Goal: Task Accomplishment & Management: Manage account settings

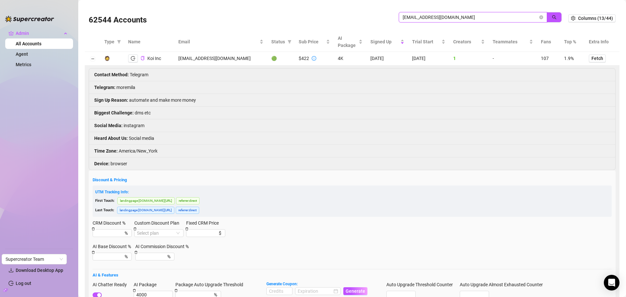
drag, startPoint x: 453, startPoint y: 18, endPoint x: 349, endPoint y: 10, distance: 104.6
click at [349, 10] on div "62544 Accounts koicorp11@gmail.com" at bounding box center [329, 18] width 480 height 22
paste input "avarhodes8080"
click at [549, 13] on button "button" at bounding box center [554, 17] width 15 height 10
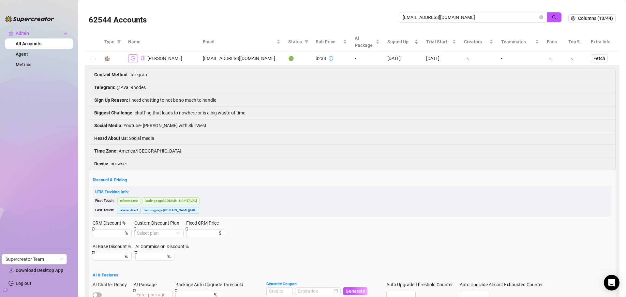
click at [132, 60] on icon "logout" at bounding box center [133, 58] width 5 height 5
drag, startPoint x: 458, startPoint y: 17, endPoint x: 386, endPoint y: 18, distance: 72.1
click at [386, 18] on div "62544 Accounts avarhodes8080@gmail.com" at bounding box center [329, 18] width 480 height 22
paste input "djapex112"
click at [554, 14] on button "button" at bounding box center [554, 17] width 15 height 10
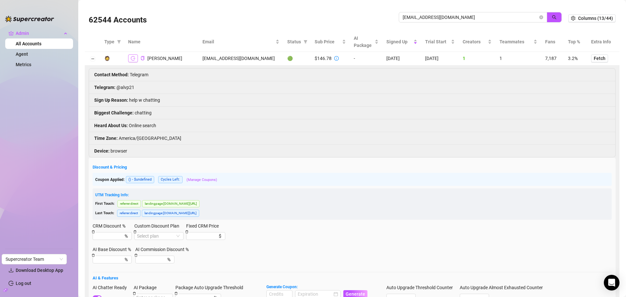
click at [133, 56] on icon "logout" at bounding box center [133, 58] width 5 height 4
drag, startPoint x: 458, startPoint y: 16, endPoint x: 377, endPoint y: 12, distance: 80.7
click at [377, 12] on div "62544 Accounts djapex1120@gmail.com" at bounding box center [329, 18] width 480 height 22
paste input "thegreyareaconsulting"
click at [552, 16] on button "button" at bounding box center [554, 17] width 15 height 10
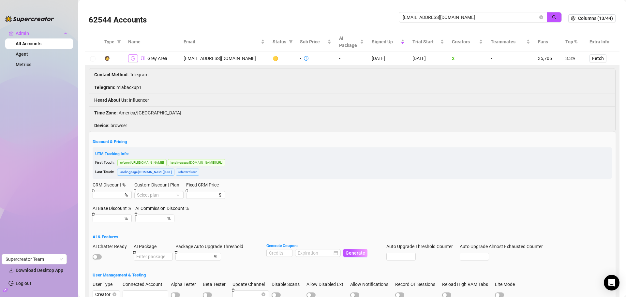
click at [135, 59] on button "button" at bounding box center [133, 58] width 10 height 8
drag, startPoint x: 498, startPoint y: 21, endPoint x: 491, endPoint y: 19, distance: 7.8
click at [491, 21] on span "thegreyareaconsulting@gmail.com" at bounding box center [473, 17] width 148 height 10
drag, startPoint x: 491, startPoint y: 19, endPoint x: 392, endPoint y: 18, distance: 98.5
click at [392, 18] on div "62544 Accounts thegreyareaconsulting@gmail.com" at bounding box center [329, 18] width 480 height 22
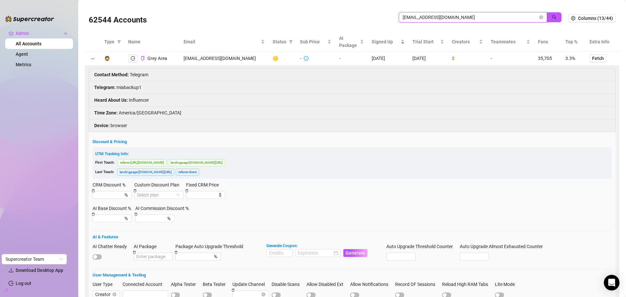
paste input "avarhodes8080"
click at [552, 16] on icon "search" at bounding box center [554, 17] width 5 height 5
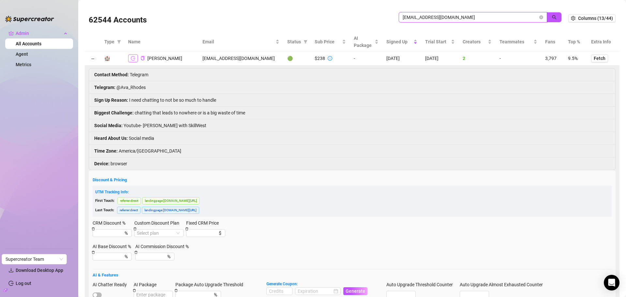
type input "[EMAIL_ADDRESS][DOMAIN_NAME]"
click at [137, 57] on button "button" at bounding box center [133, 58] width 10 height 8
drag, startPoint x: 471, startPoint y: 20, endPoint x: 370, endPoint y: 13, distance: 101.1
click at [370, 13] on div "62544 Accounts avarhodes8080@gmail.com" at bounding box center [329, 18] width 480 height 22
paste input "thegreyareaconsulting"
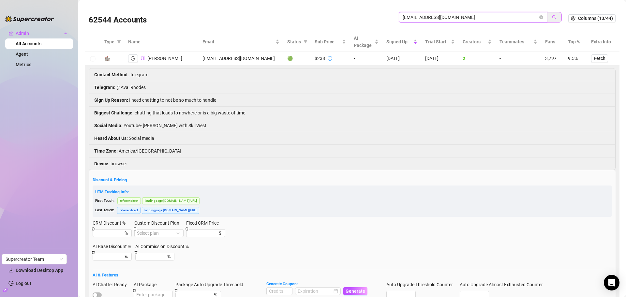
click at [552, 15] on span "button" at bounding box center [554, 17] width 5 height 5
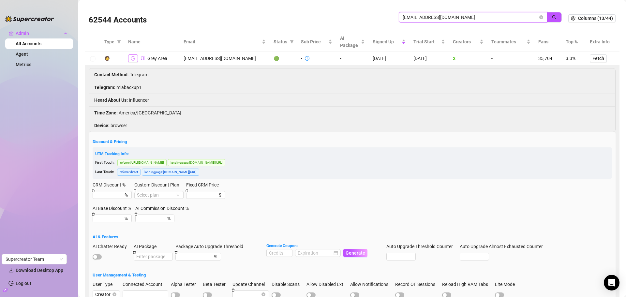
type input "thegreyareaconsulting@gmail.com"
click at [130, 59] on button "button" at bounding box center [133, 58] width 10 height 8
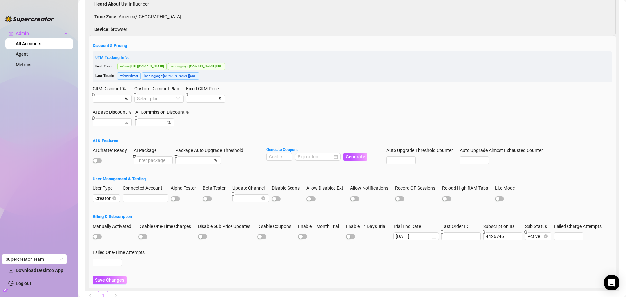
scroll to position [98, 0]
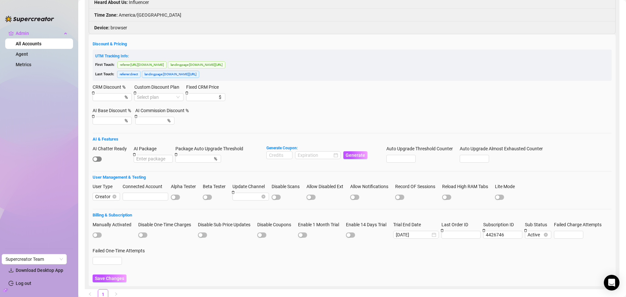
click at [100, 158] on span "button" at bounding box center [97, 159] width 9 height 5
click at [284, 156] on input at bounding box center [279, 155] width 25 height 7
type input "1000"
click at [330, 157] on input at bounding box center [315, 155] width 35 height 7
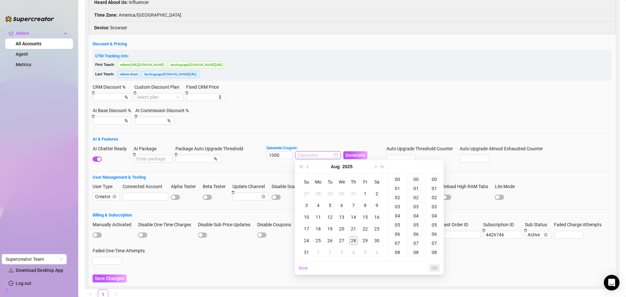
click at [336, 156] on div at bounding box center [318, 155] width 40 height 7
type input "2025-08-02 00:00:00"
click at [374, 169] on button "Next month (PageDown)" at bounding box center [374, 166] width 7 height 13
click at [308, 239] on div "28" at bounding box center [307, 241] width 8 height 8
type input "2025-09-28 00:00:00"
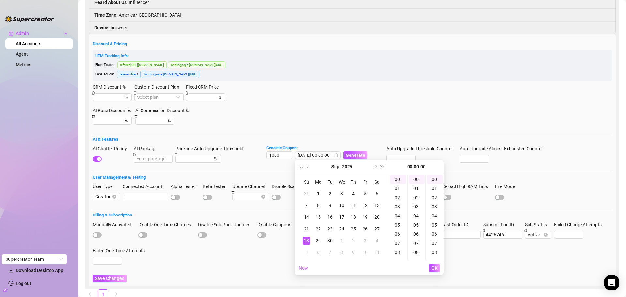
drag, startPoint x: 435, startPoint y: 269, endPoint x: 427, endPoint y: 252, distance: 18.4
click at [435, 268] on span "OK" at bounding box center [434, 267] width 6 height 5
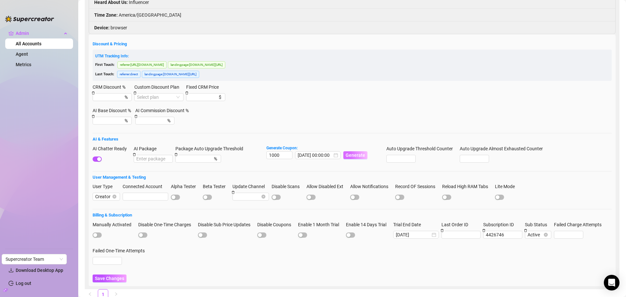
click at [356, 155] on span "Generate" at bounding box center [356, 155] width 20 height 5
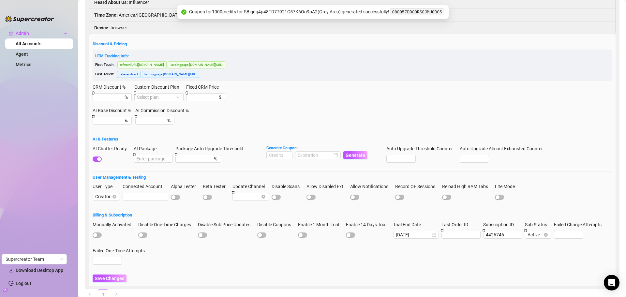
drag, startPoint x: 111, startPoint y: 275, endPoint x: 129, endPoint y: 238, distance: 41.3
click at [111, 275] on button "Save Changes" at bounding box center [110, 279] width 34 height 8
drag, startPoint x: 435, startPoint y: 12, endPoint x: 428, endPoint y: 12, distance: 7.8
click at [428, 12] on code "080957DD00RS0JMUOBC5" at bounding box center [417, 11] width 54 height 7
click at [437, 12] on code "080957DD00RS0JMUOBC5" at bounding box center [417, 11] width 54 height 7
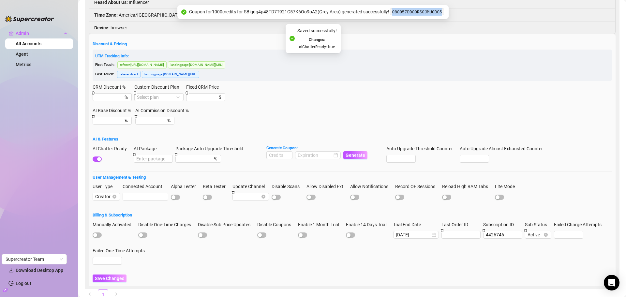
drag, startPoint x: 440, startPoint y: 12, endPoint x: 394, endPoint y: 14, distance: 46.3
click at [394, 14] on code "080957DD00RS0JMUOBC5" at bounding box center [417, 11] width 54 height 7
copy code "080957DD00RS0JMUOBC5"
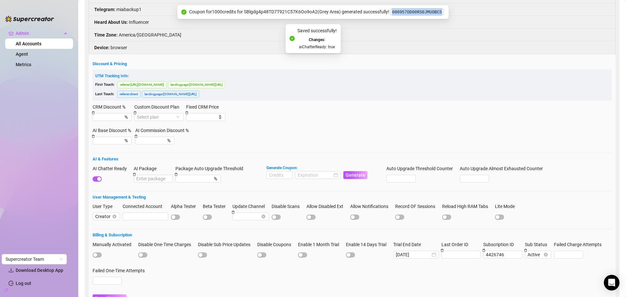
scroll to position [0, 0]
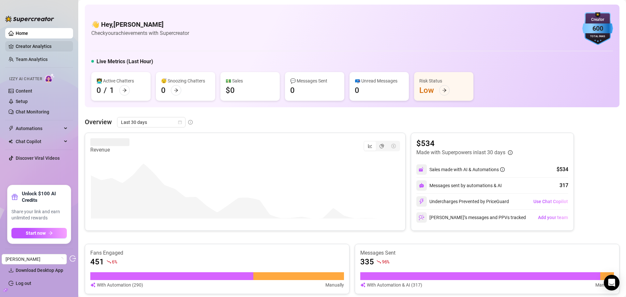
click at [37, 43] on link "Creator Analytics" at bounding box center [42, 46] width 52 height 10
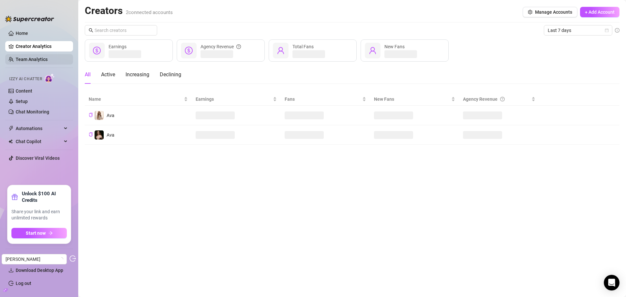
click at [30, 61] on link "Team Analytics" at bounding box center [32, 59] width 32 height 5
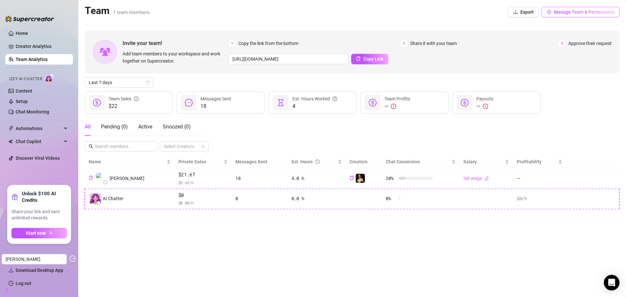
click at [571, 15] on button "Manage Team & Permissions" at bounding box center [581, 12] width 78 height 10
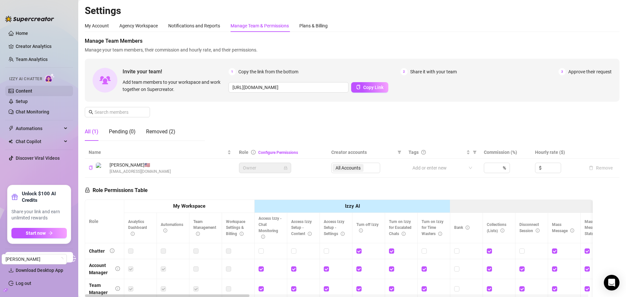
click at [27, 94] on link "Content" at bounding box center [24, 90] width 17 height 5
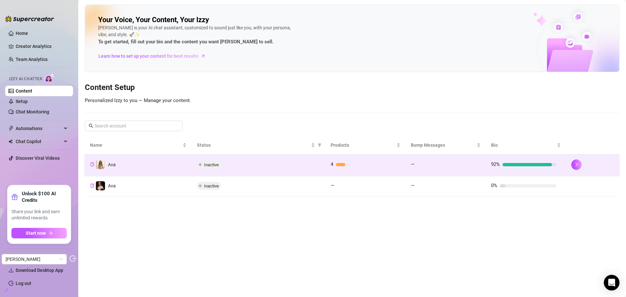
click at [299, 164] on div "Inactive" at bounding box center [258, 165] width 123 height 8
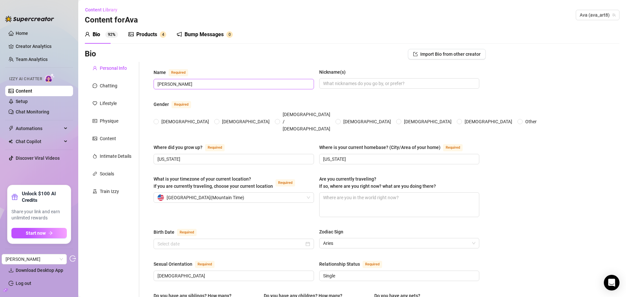
radio input "true"
type input "April 14th, 1998"
click at [144, 34] on div "Products" at bounding box center [146, 35] width 21 height 8
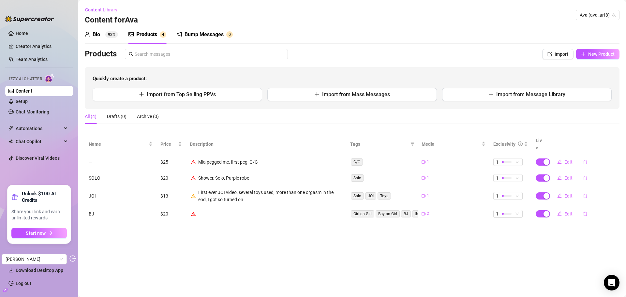
click at [105, 35] on div "Bio 92%" at bounding box center [101, 35] width 33 height 8
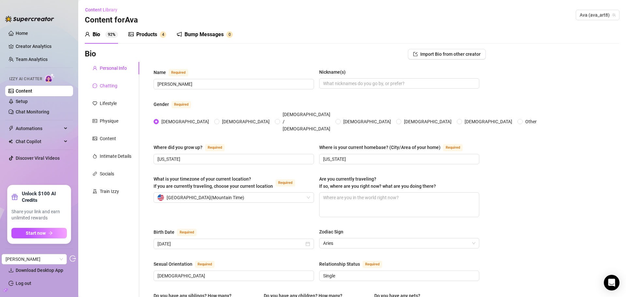
click at [104, 89] on div "Chatting" at bounding box center [109, 85] width 18 height 7
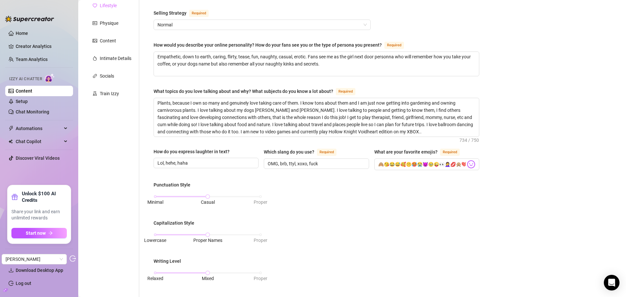
scroll to position [33, 0]
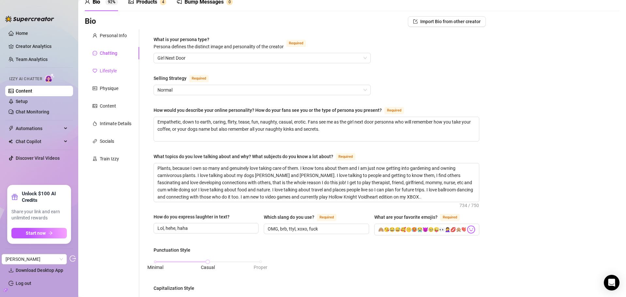
click at [108, 71] on div "Lifestyle" at bounding box center [108, 70] width 17 height 7
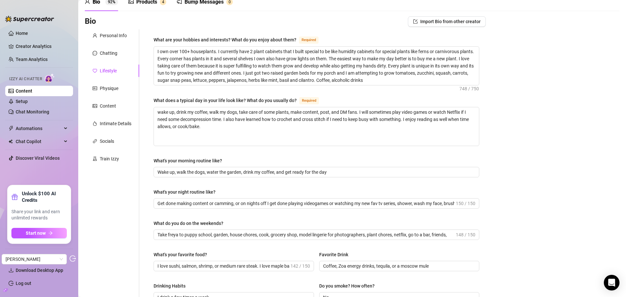
click at [106, 74] on div "Lifestyle" at bounding box center [112, 71] width 54 height 12
click at [106, 89] on div "Physique" at bounding box center [109, 88] width 19 height 7
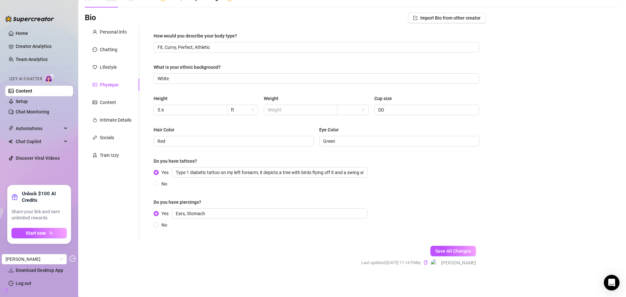
scroll to position [37, 0]
click at [110, 105] on div "Content" at bounding box center [112, 101] width 54 height 12
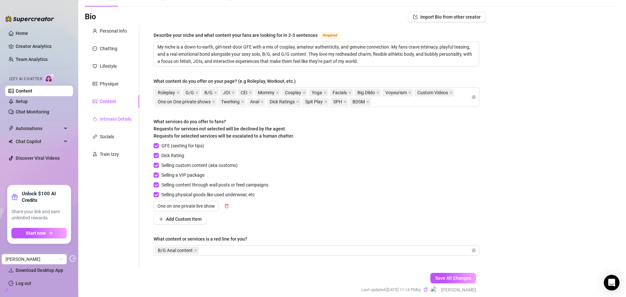
click at [113, 119] on div "Intimate Details" at bounding box center [116, 118] width 32 height 7
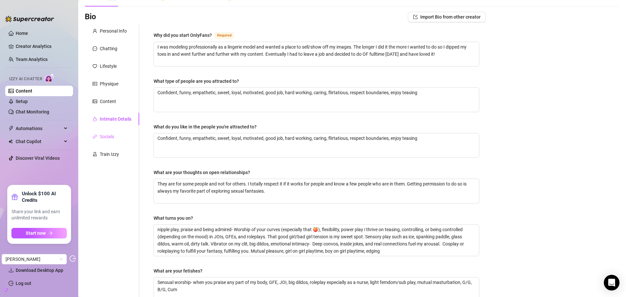
click at [107, 132] on div "Socials" at bounding box center [112, 136] width 54 height 12
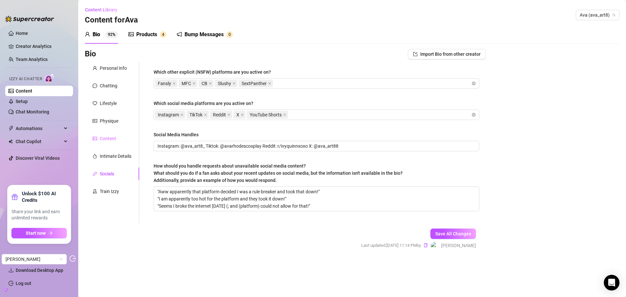
scroll to position [0, 0]
click at [102, 187] on div "Train Izzy" at bounding box center [112, 191] width 54 height 12
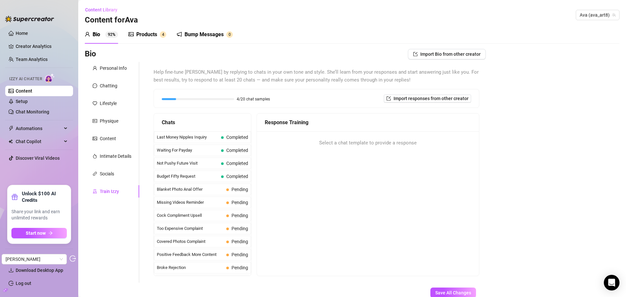
click at [149, 32] on div "Products" at bounding box center [146, 35] width 21 height 8
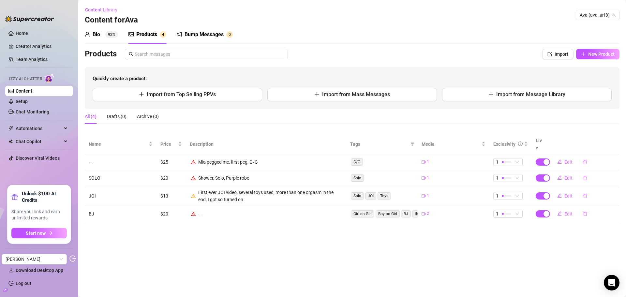
click at [206, 32] on div "Bump Messages" at bounding box center [204, 35] width 39 height 8
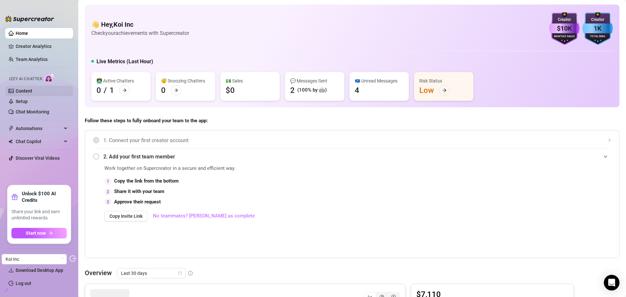
click at [32, 92] on link "Content" at bounding box center [24, 90] width 17 height 5
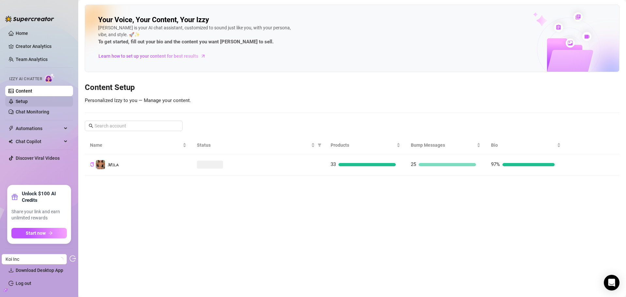
click at [28, 102] on link "Setup" at bounding box center [22, 101] width 12 height 5
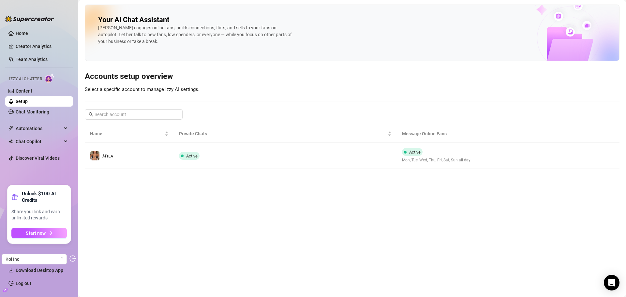
click at [282, 151] on td "Active" at bounding box center [285, 156] width 223 height 26
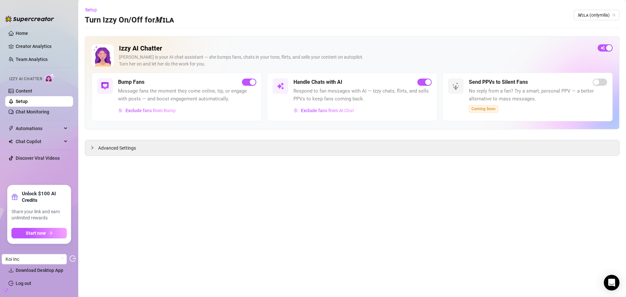
click at [188, 139] on div "Izzy AI Chatter Izzy is your AI chat assistant — she bumps fans, chats in your …" at bounding box center [352, 96] width 535 height 120
click at [127, 147] on span "Advanced Settings" at bounding box center [117, 147] width 38 height 7
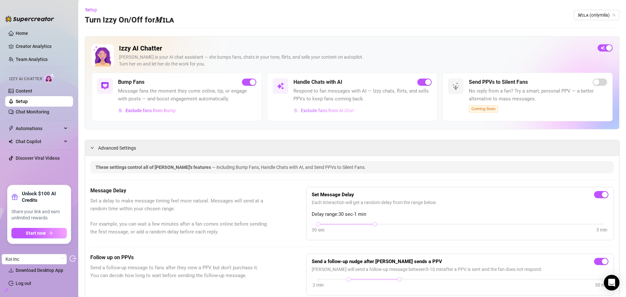
click at [318, 113] on button "Exclude fans from AI Chat" at bounding box center [324, 110] width 61 height 10
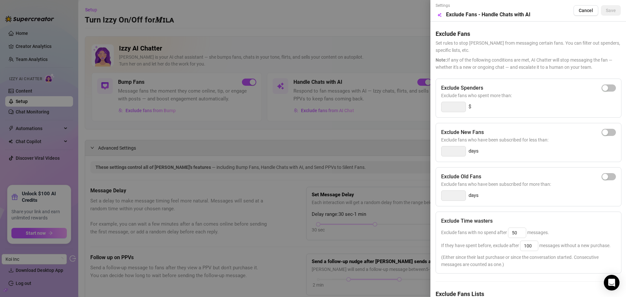
click at [579, 11] on span "Cancel" at bounding box center [586, 10] width 14 height 5
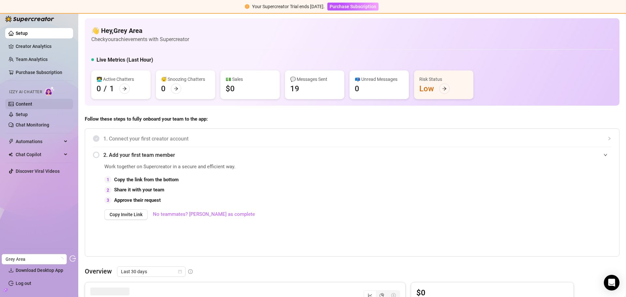
drag, startPoint x: 38, startPoint y: 104, endPoint x: 43, endPoint y: 103, distance: 5.4
click at [32, 104] on link "Content" at bounding box center [24, 103] width 17 height 5
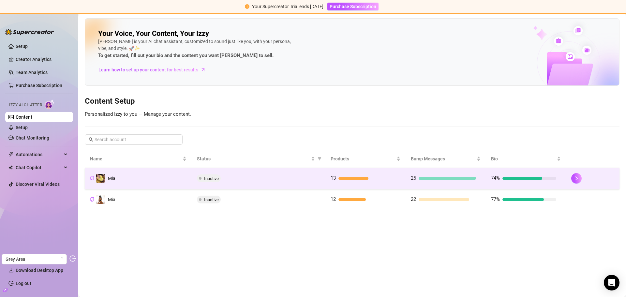
click at [310, 177] on div "Inactive" at bounding box center [258, 178] width 123 height 8
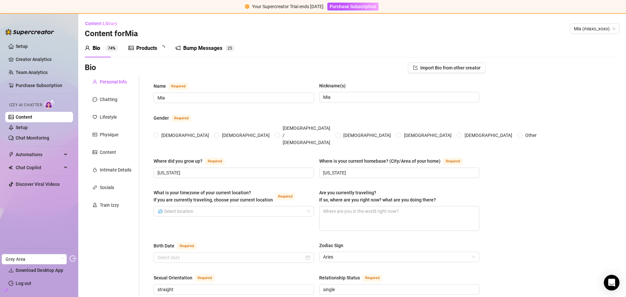
radio input "true"
type input "[DATE]"
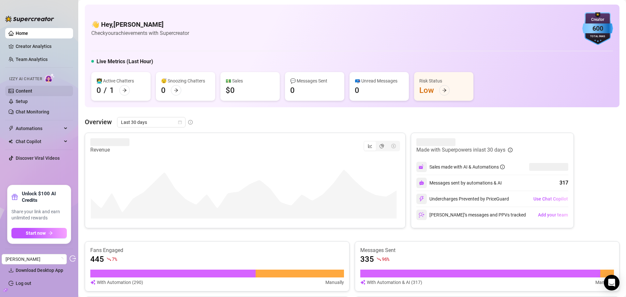
click at [24, 89] on link "Content" at bounding box center [24, 90] width 17 height 5
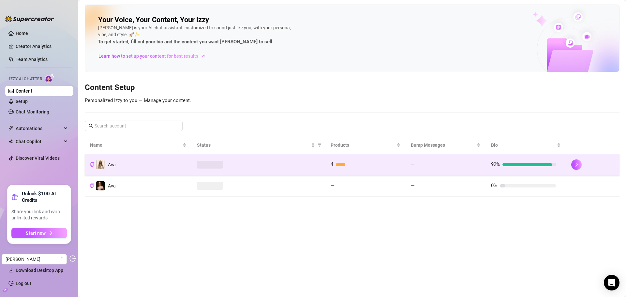
click at [270, 162] on div at bounding box center [258, 165] width 123 height 8
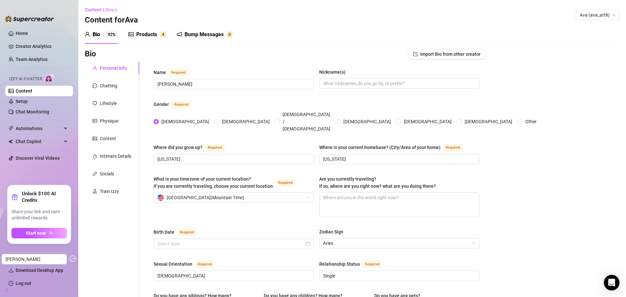
radio input "true"
type input "[DATE]"
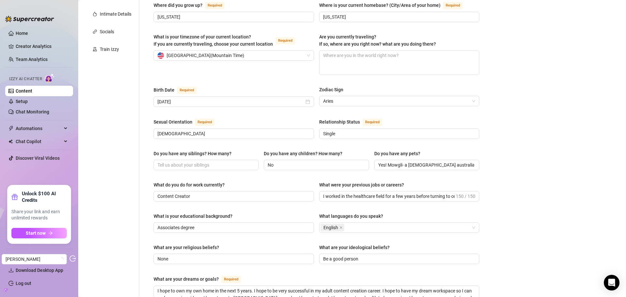
scroll to position [163, 0]
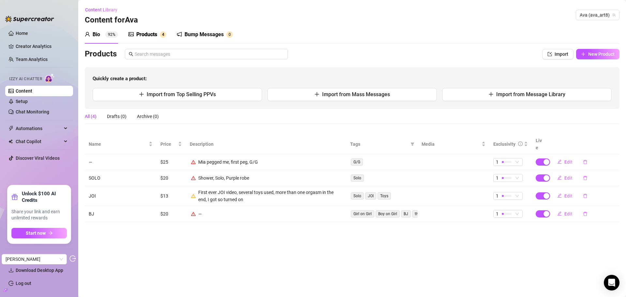
click at [154, 32] on div "Products" at bounding box center [146, 35] width 21 height 8
click at [35, 57] on link "Team Analytics" at bounding box center [32, 59] width 32 height 5
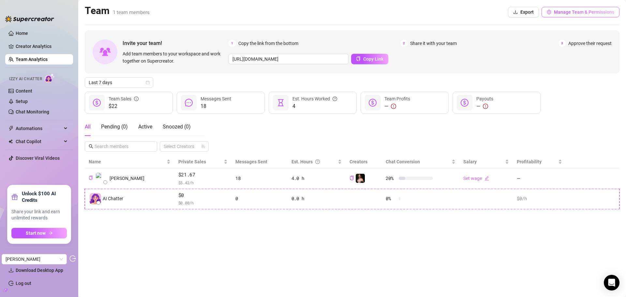
click at [583, 9] on button "Manage Team & Permissions" at bounding box center [581, 12] width 78 height 10
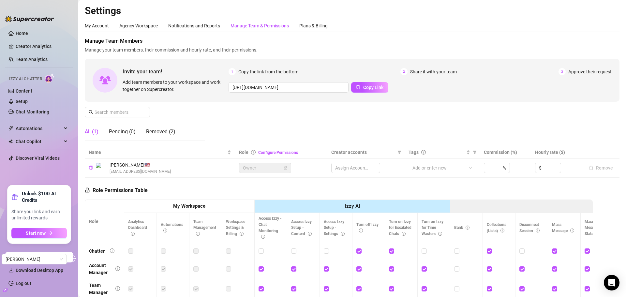
click at [269, 20] on div "Manage Team & Permissions" at bounding box center [260, 26] width 58 height 12
click at [310, 25] on div "Plans & Billing" at bounding box center [313, 25] width 28 height 7
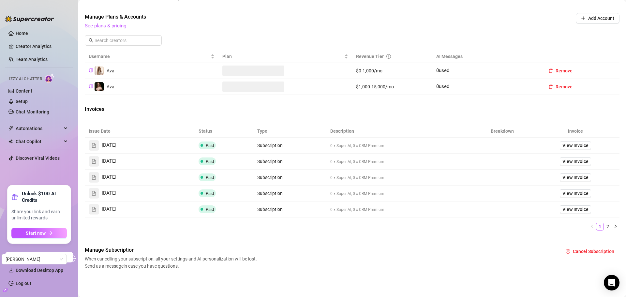
scroll to position [190, 0]
click at [570, 145] on span "View Invoice" at bounding box center [576, 145] width 26 height 7
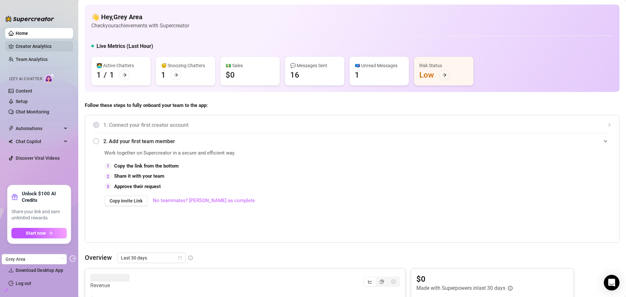
drag, startPoint x: 41, startPoint y: 46, endPoint x: 39, endPoint y: 49, distance: 3.9
click at [41, 46] on link "Creator Analytics" at bounding box center [42, 46] width 52 height 10
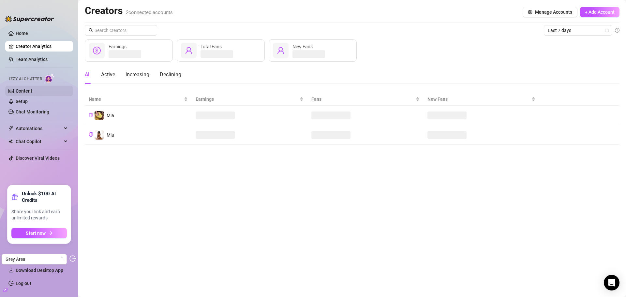
click at [26, 88] on link "Content" at bounding box center [24, 90] width 17 height 5
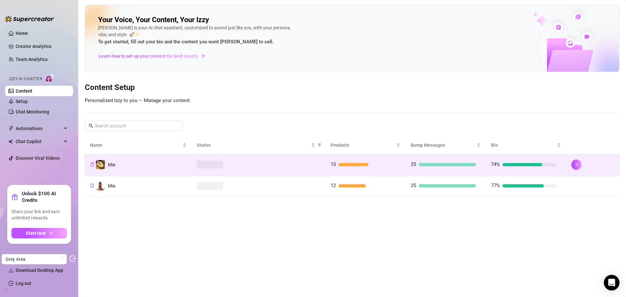
click at [293, 167] on div at bounding box center [258, 165] width 123 height 8
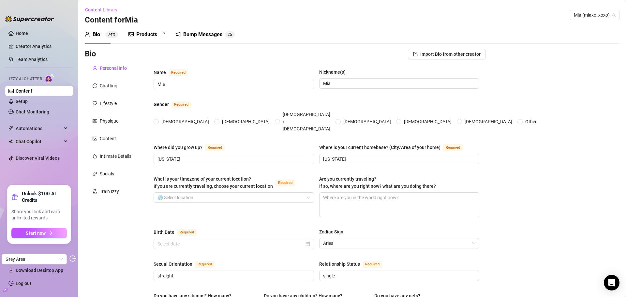
radio input "true"
type input "[DATE]"
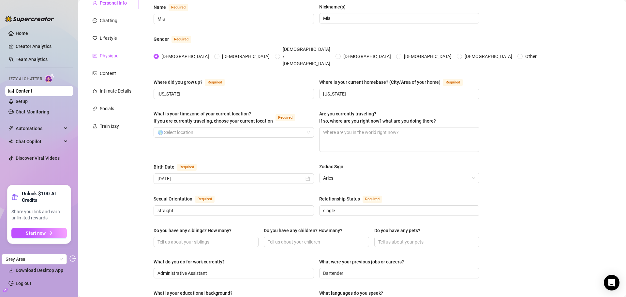
click at [108, 56] on div "Physique" at bounding box center [109, 55] width 19 height 7
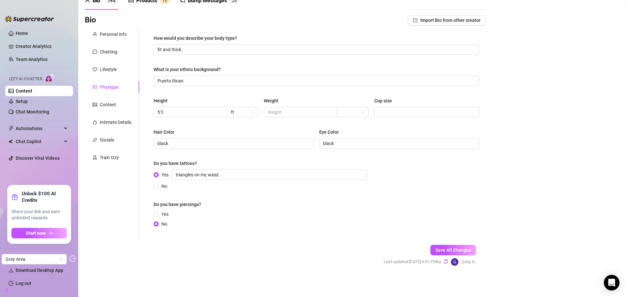
scroll to position [34, 0]
click at [110, 93] on div "Personal Info Chatting Lifestyle Physique Content Intimate Details Socials Trai…" at bounding box center [112, 134] width 54 height 212
click at [109, 102] on div "Content" at bounding box center [108, 104] width 16 height 7
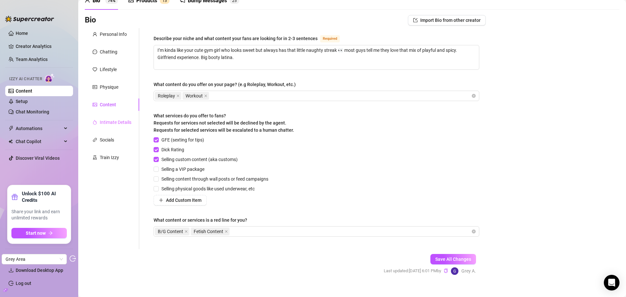
click at [110, 127] on div "Intimate Details" at bounding box center [112, 122] width 54 height 12
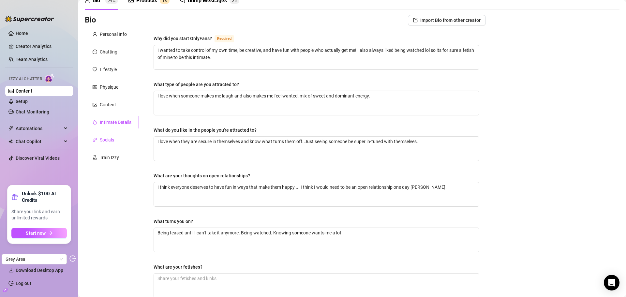
click at [106, 137] on div "Socials" at bounding box center [107, 139] width 14 height 7
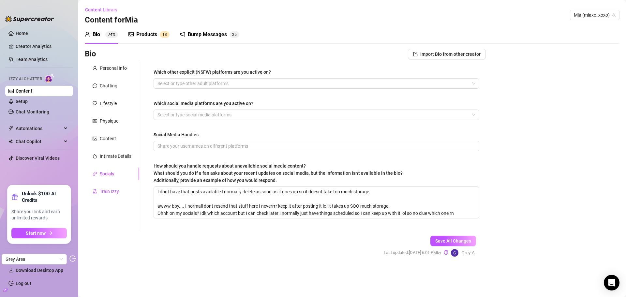
click at [103, 192] on div "Train Izzy" at bounding box center [109, 191] width 19 height 7
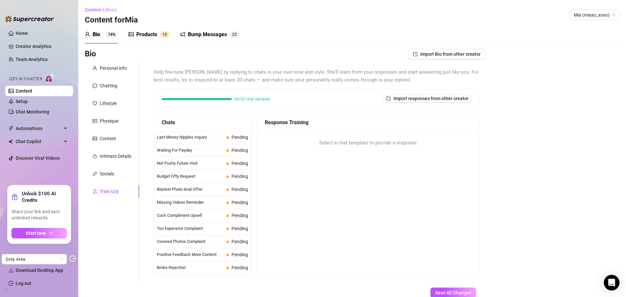
click at [136, 31] on div "Products" at bounding box center [146, 35] width 21 height 8
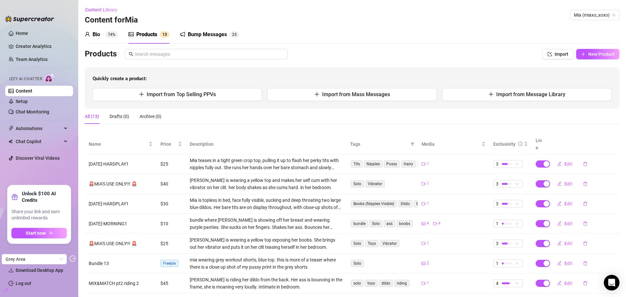
click at [202, 32] on div "Bump Messages" at bounding box center [207, 35] width 39 height 8
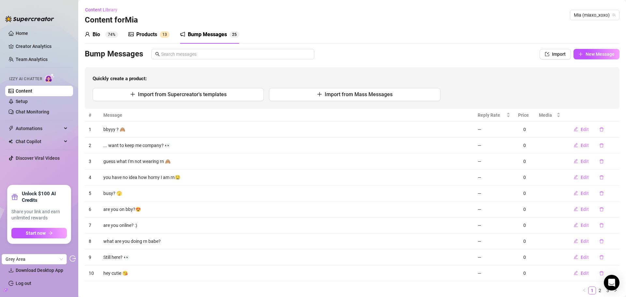
click at [103, 35] on div "Bio 74%" at bounding box center [101, 35] width 33 height 8
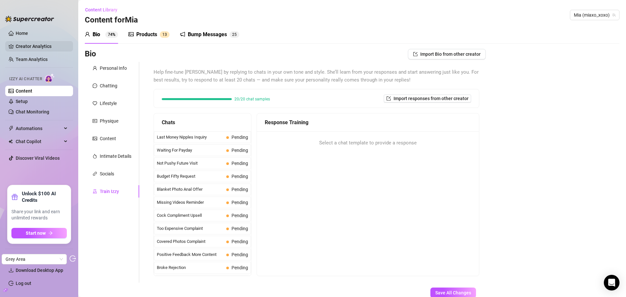
click at [29, 49] on link "Creator Analytics" at bounding box center [42, 46] width 52 height 10
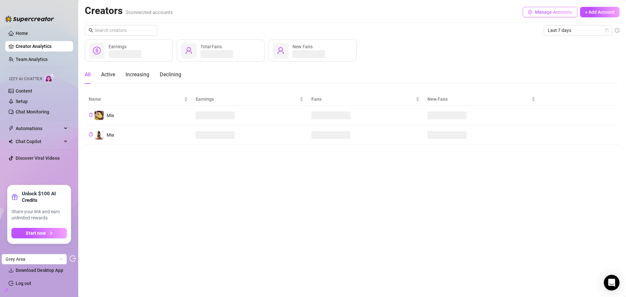
click at [560, 11] on span "Manage Accounts" at bounding box center [553, 11] width 37 height 5
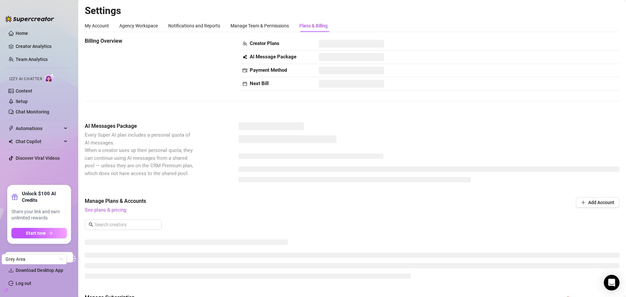
click at [312, 25] on div "Plans & Billing" at bounding box center [313, 25] width 28 height 7
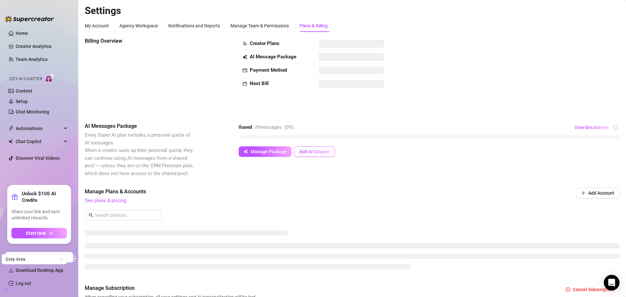
click at [309, 153] on span "Add AI Coupon" at bounding box center [314, 151] width 30 height 5
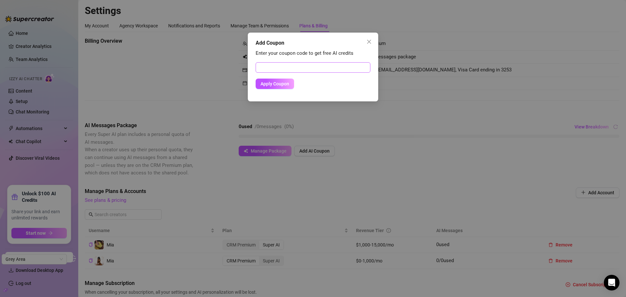
click at [288, 74] on form "Apply Coupon" at bounding box center [313, 75] width 115 height 27
click at [286, 69] on input "text" at bounding box center [313, 67] width 115 height 10
paste input "080957DD00RS0JMUOBC5"
type input "080957DD00RS0JMUOBC5"
click at [275, 87] on button "Apply Coupon" at bounding box center [275, 84] width 38 height 10
